Goal: Navigation & Orientation: Understand site structure

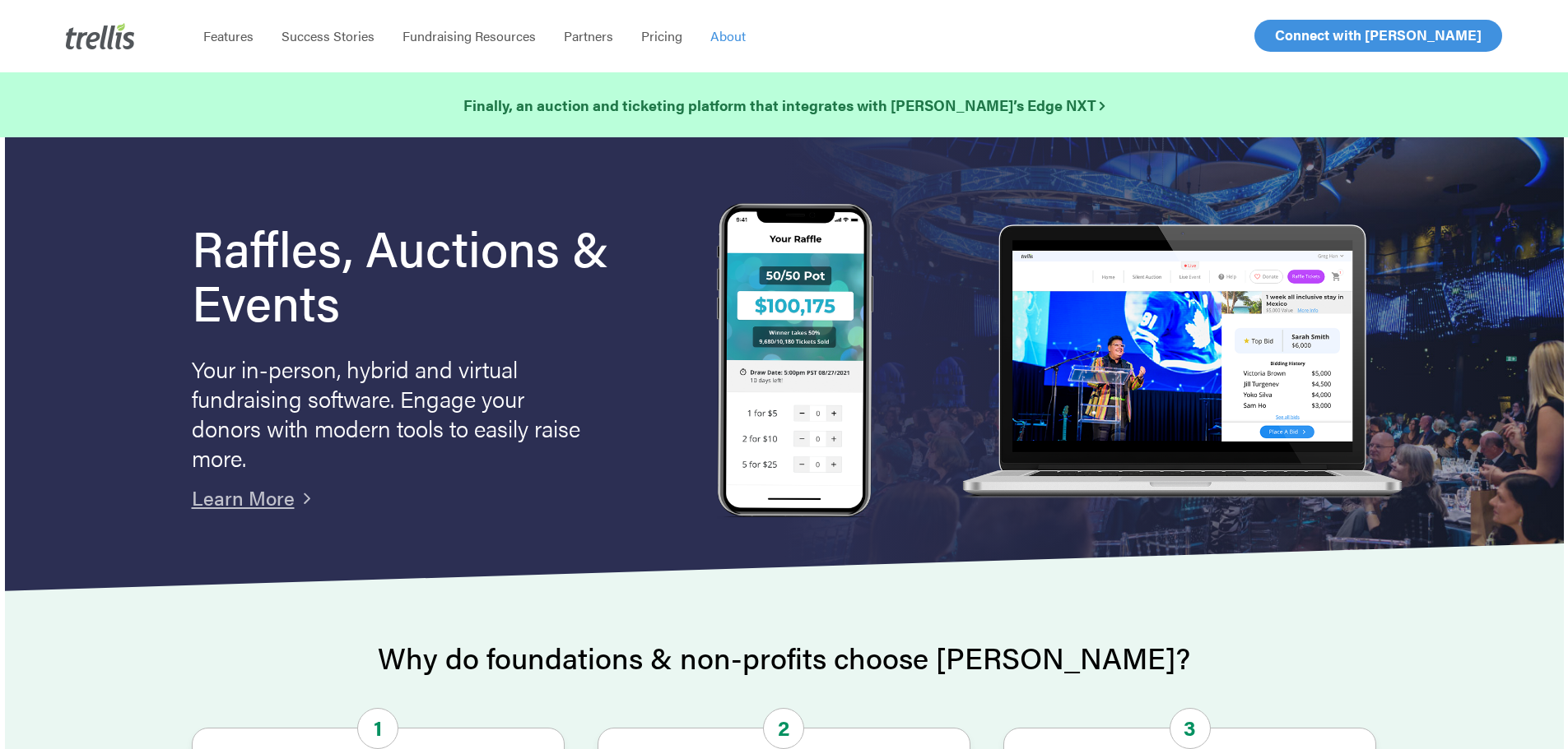
click at [732, 35] on span "About" at bounding box center [728, 35] width 35 height 18
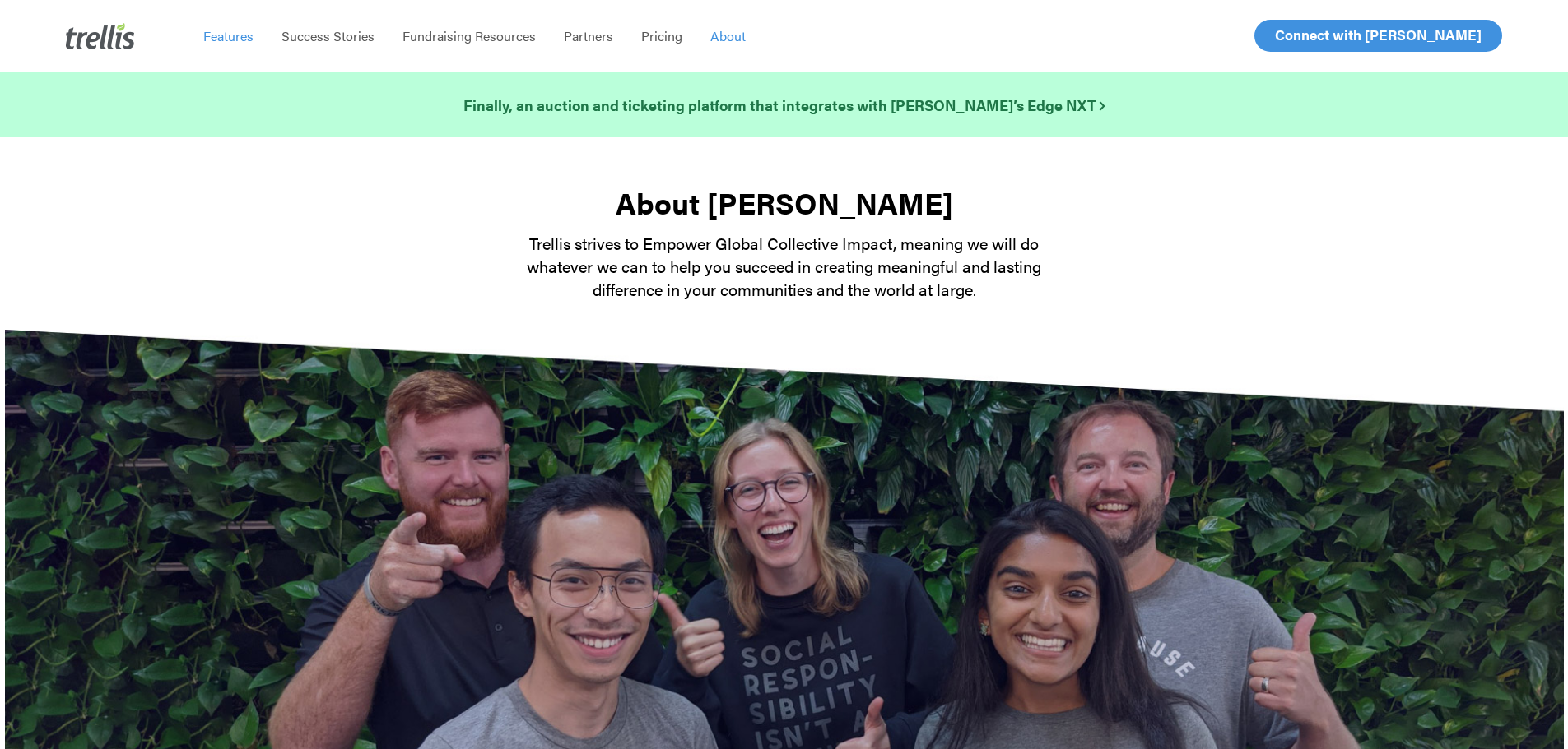
click at [237, 35] on span "Features" at bounding box center [229, 35] width 51 height 18
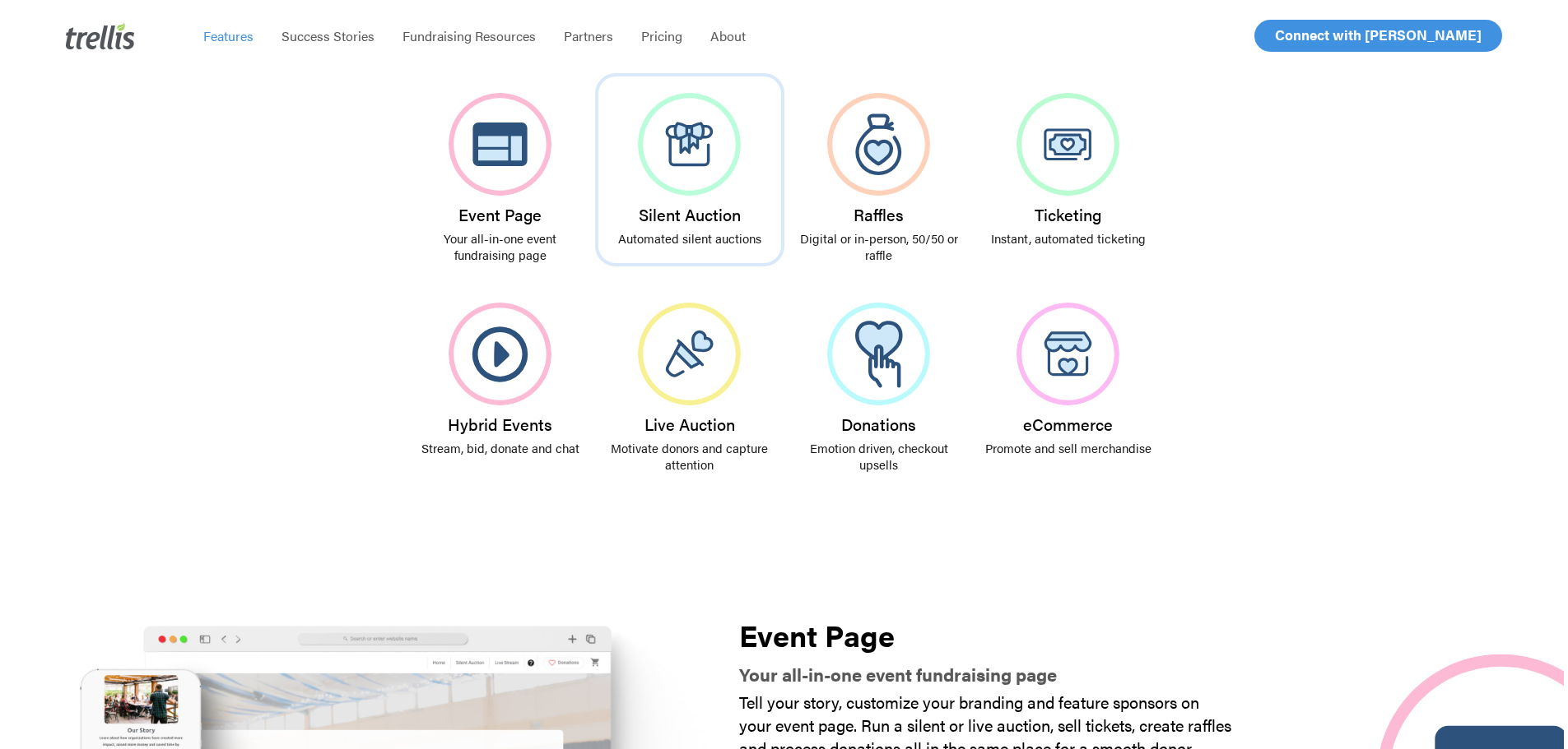
scroll to position [576, 0]
